Goal: Information Seeking & Learning: Learn about a topic

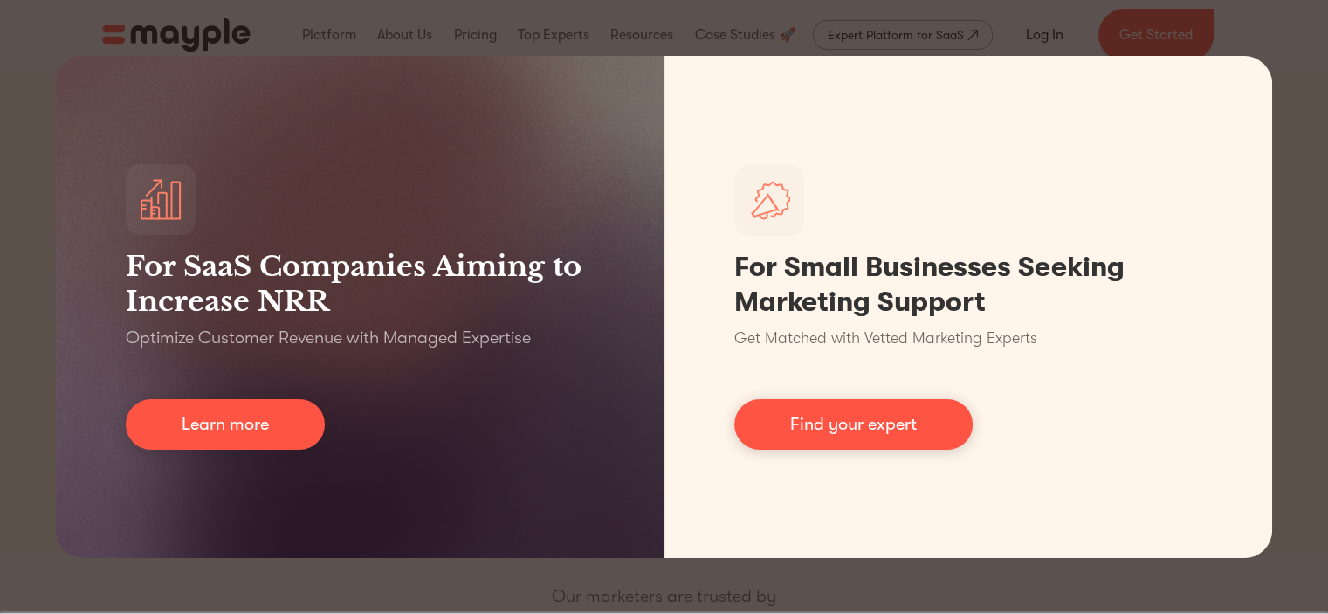
click at [0, 415] on div "For SaaS Companies Aiming to Increase NRR Optimize Customer Revenue with Manage…" at bounding box center [664, 307] width 1328 height 614
click at [1311, 20] on div "For SaaS Companies Aiming to Increase NRR Optimize Customer Revenue with Manage…" at bounding box center [664, 307] width 1328 height 614
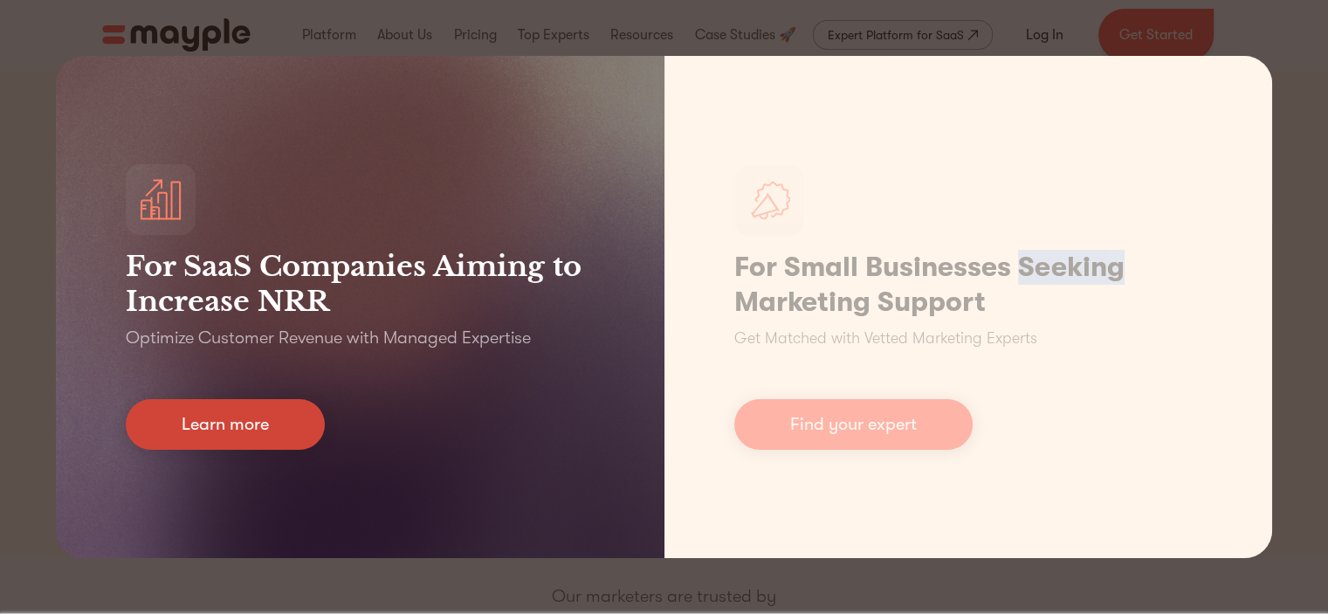
click at [264, 429] on link "Learn more" at bounding box center [225, 424] width 199 height 51
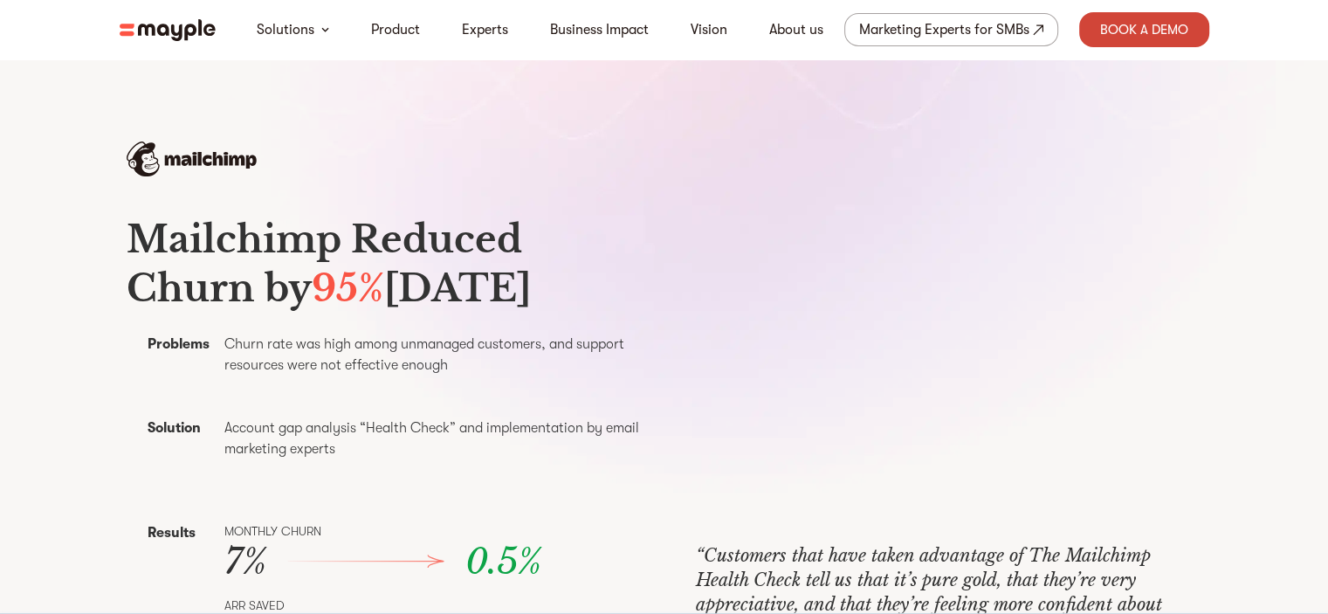
scroll to position [576, 0]
